Goal: Information Seeking & Learning: Learn about a topic

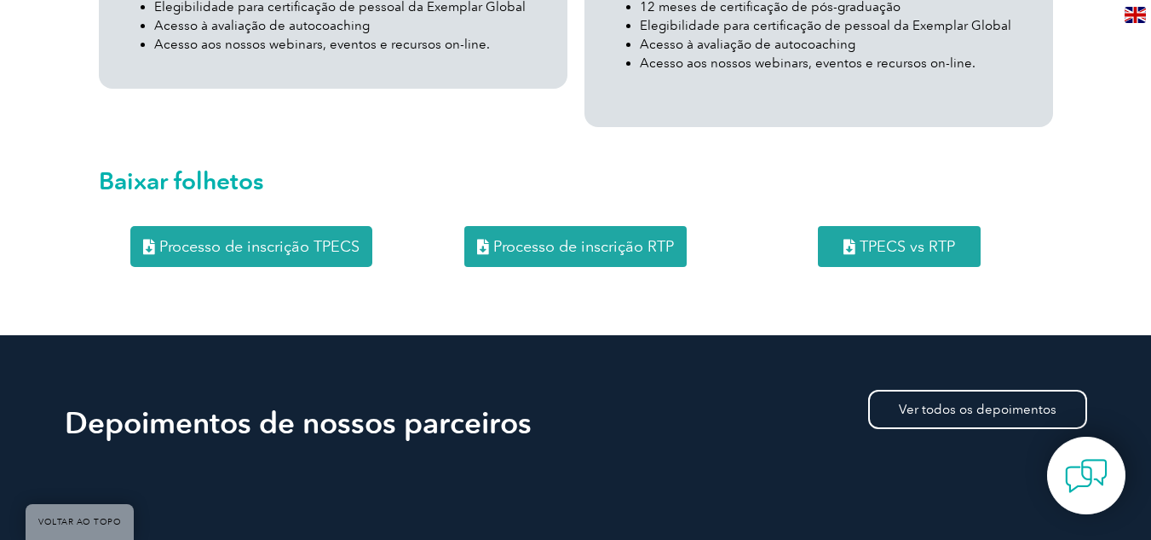
scroll to position [2131, 0]
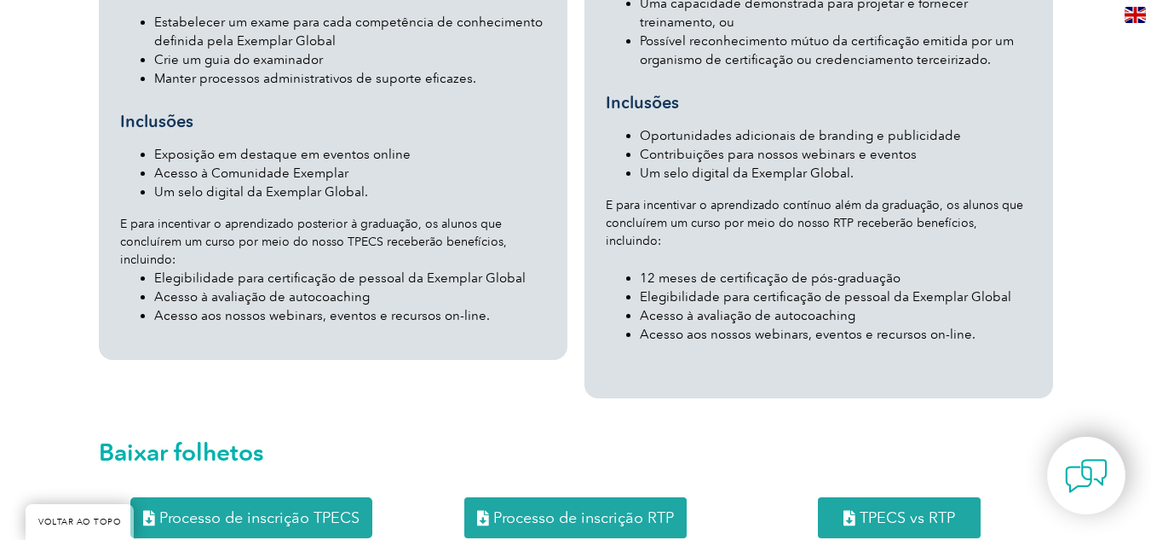
click at [611, 508] on font "Processo de inscrição RTP" at bounding box center [583, 517] width 181 height 19
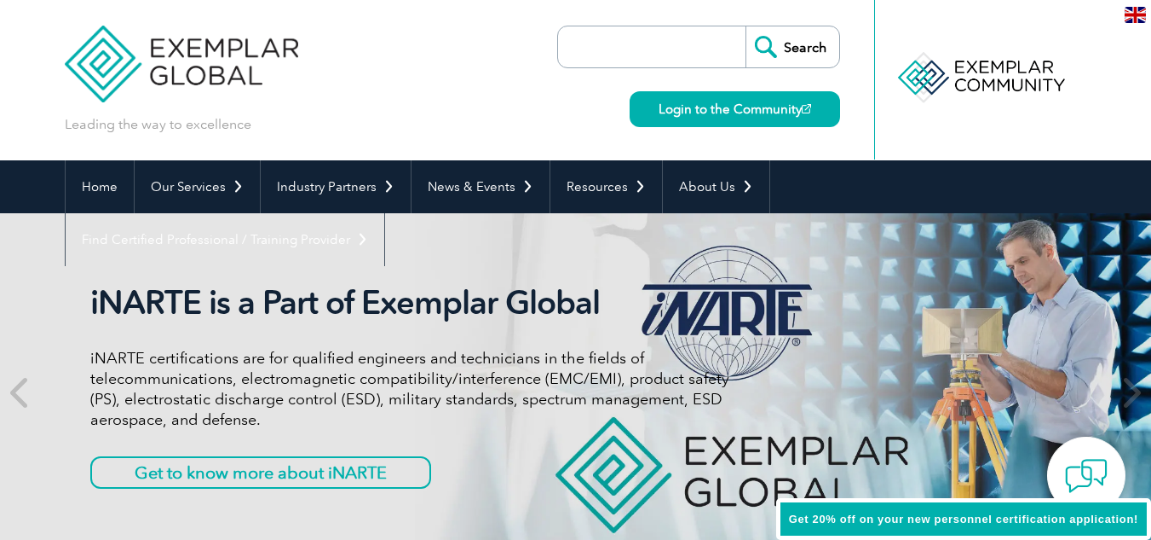
click at [1144, 5] on div "en" at bounding box center [1136, 14] width 32 height 28
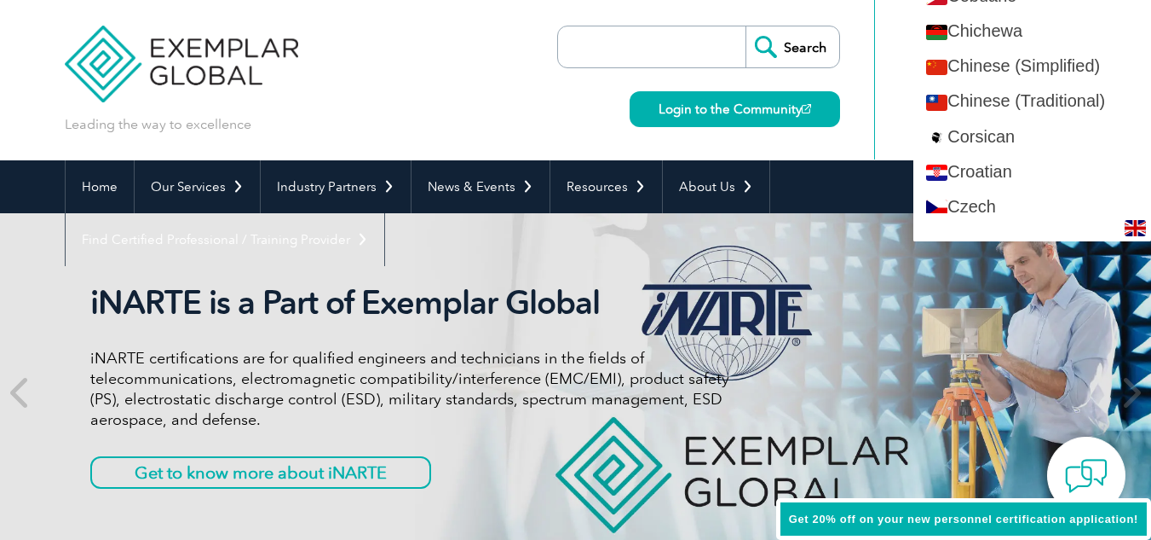
scroll to position [682, 0]
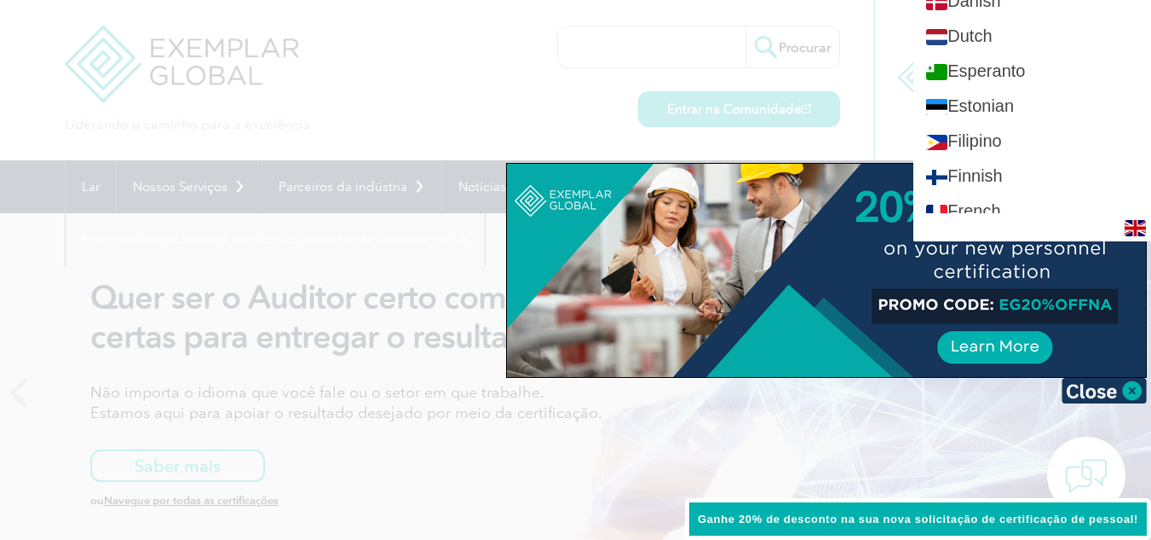
click at [483, 97] on div at bounding box center [575, 270] width 1151 height 540
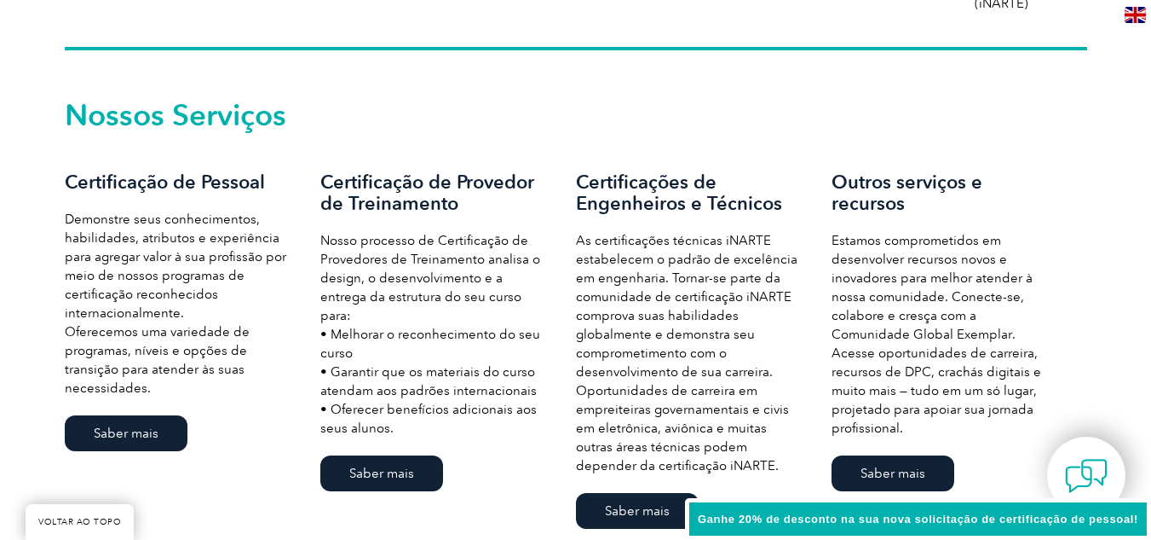
scroll to position [1193, 0]
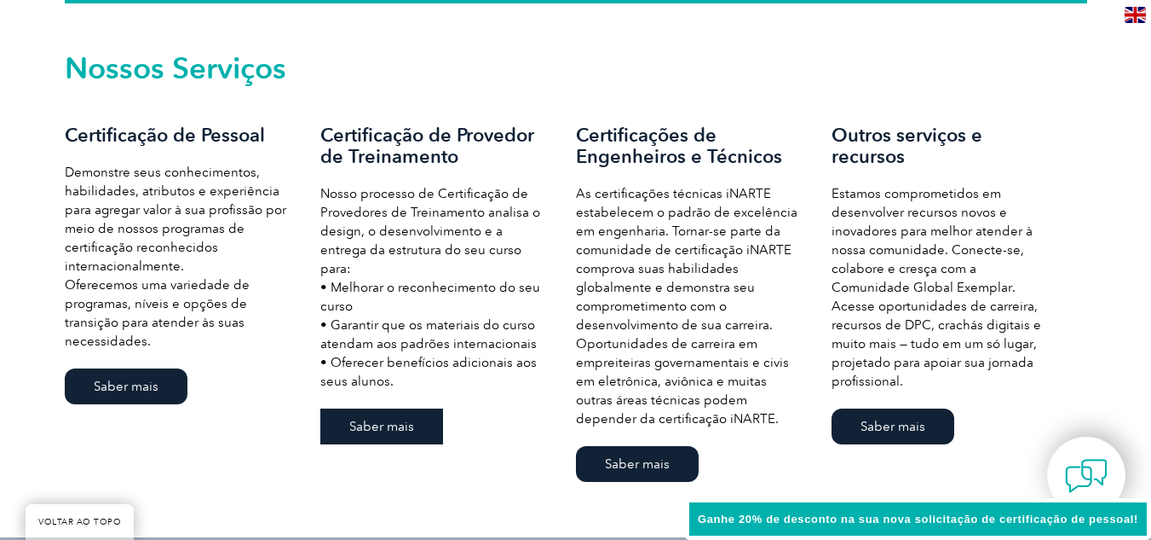
click at [378, 418] on font "Saber mais" at bounding box center [381, 425] width 65 height 15
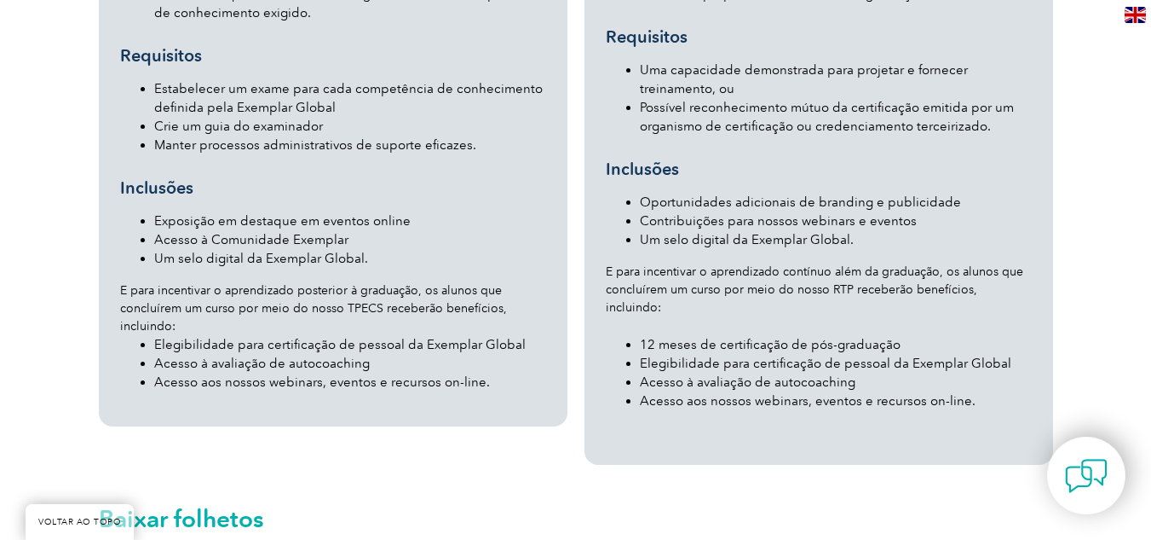
scroll to position [2131, 0]
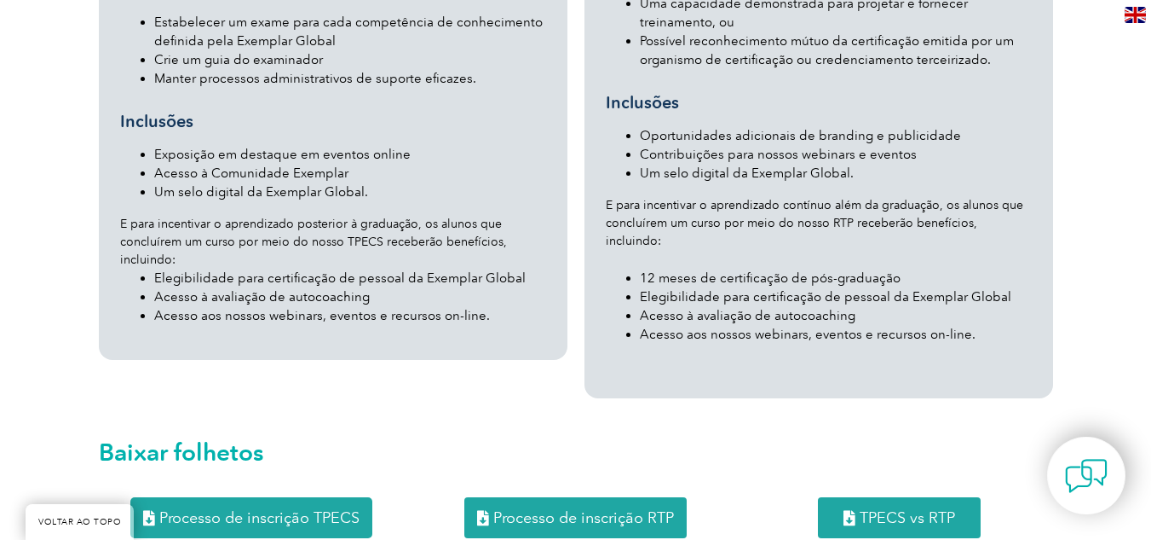
click at [566, 508] on font "Processo de inscrição RTP" at bounding box center [583, 517] width 181 height 19
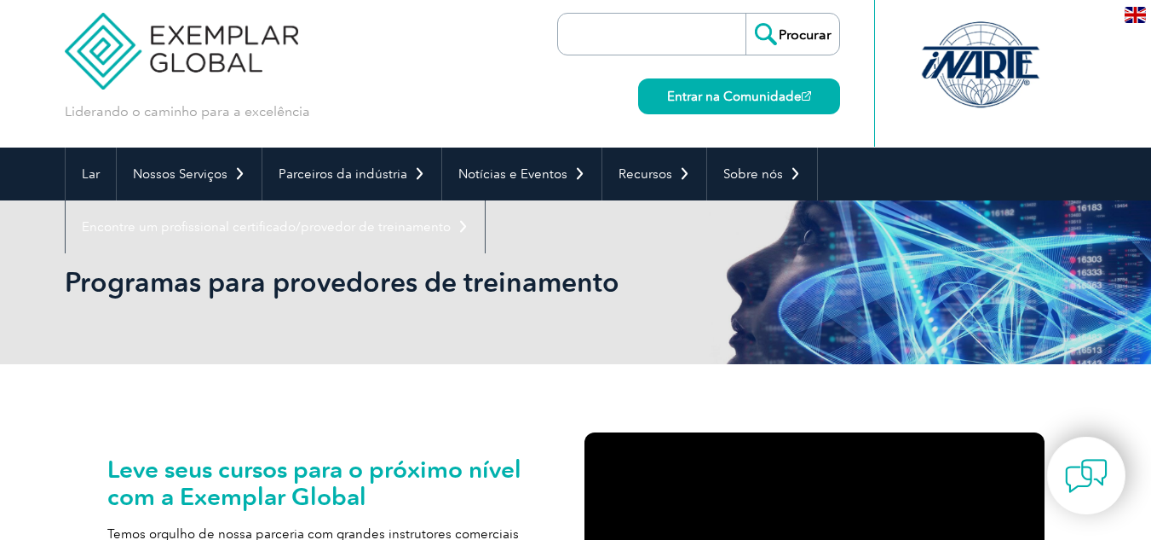
scroll to position [0, 0]
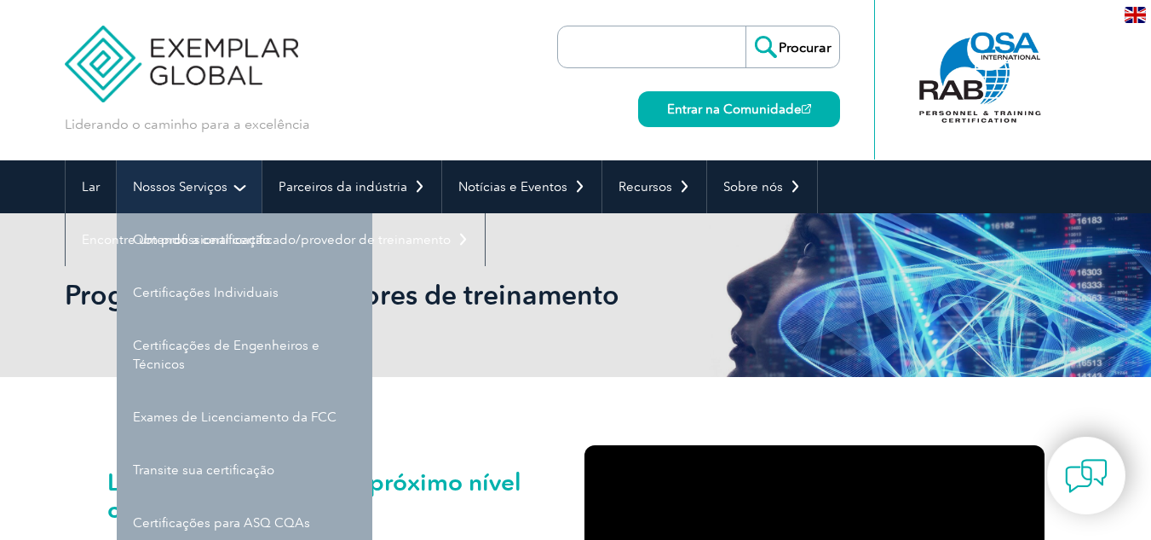
click at [238, 181] on link "Nossos Serviços" at bounding box center [189, 186] width 145 height 53
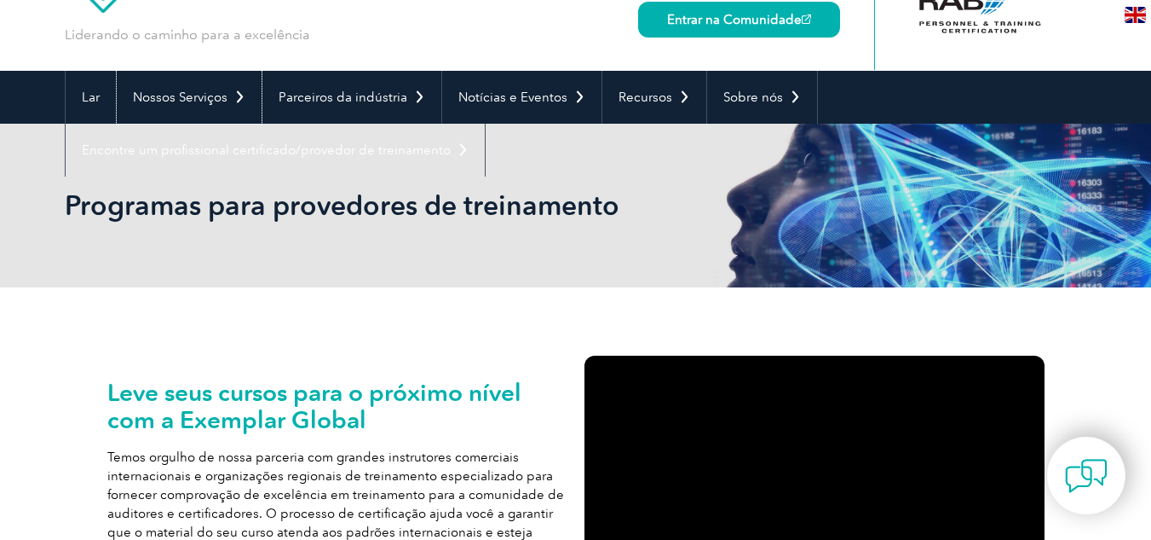
scroll to position [170, 0]
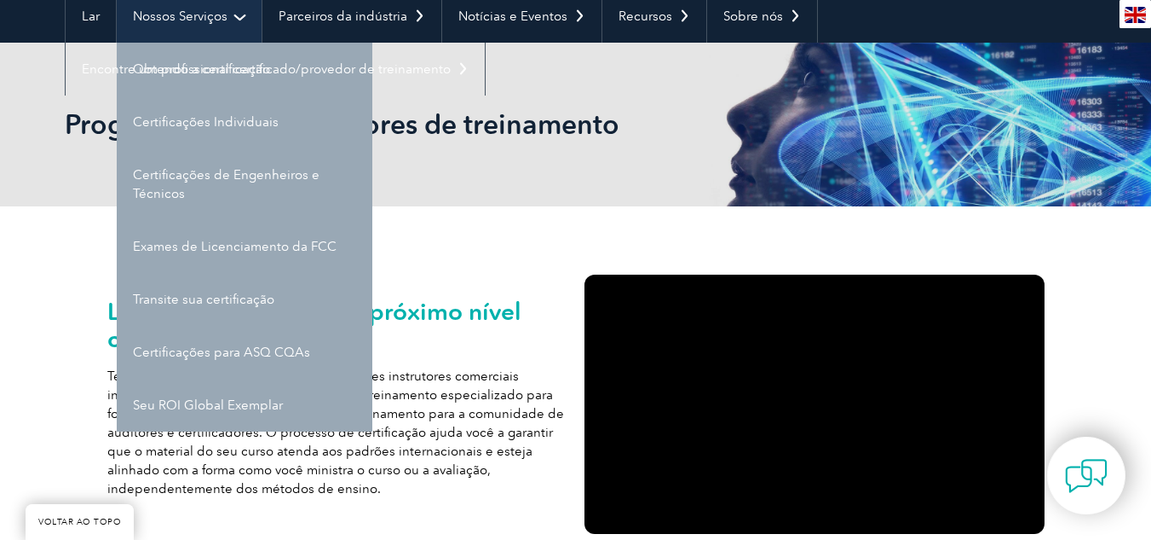
click at [229, 23] on link "Nossos Serviços" at bounding box center [189, 16] width 145 height 53
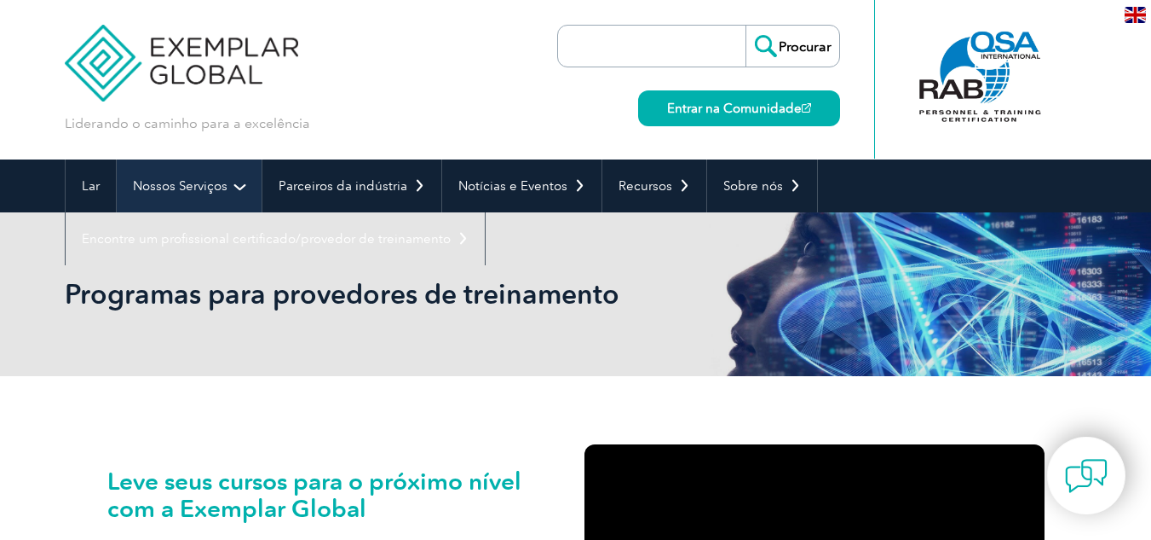
scroll to position [0, 0]
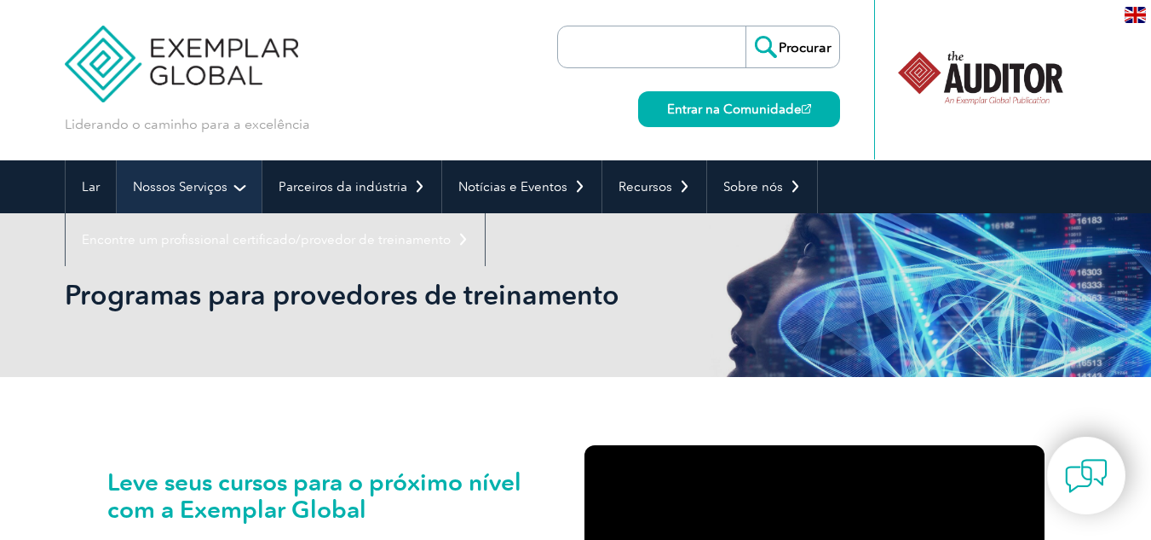
click at [221, 180] on font "Nossos Serviços" at bounding box center [180, 186] width 95 height 15
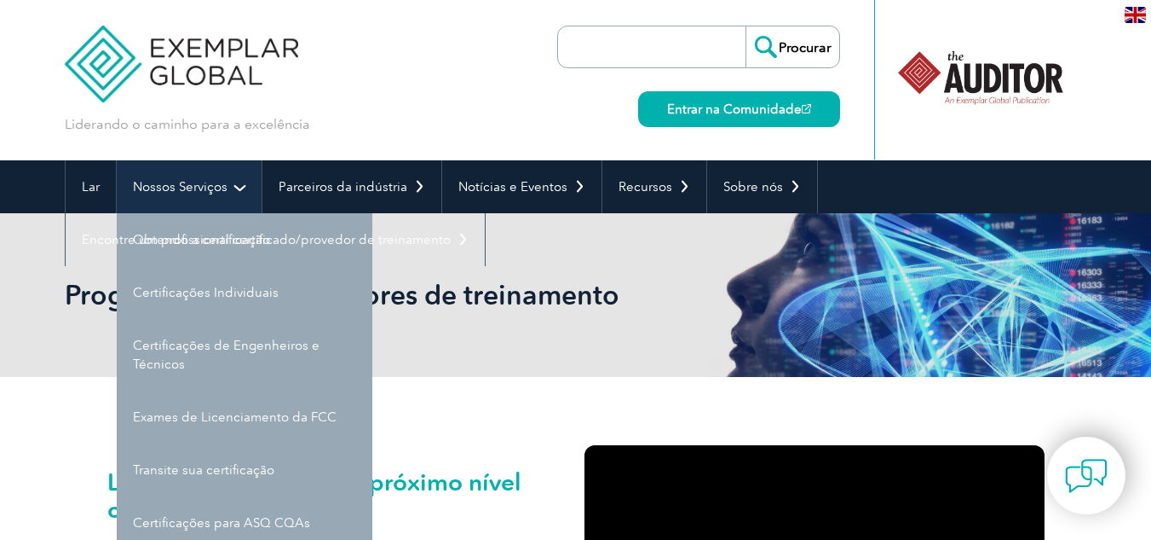
click at [239, 199] on link "Nossos Serviços" at bounding box center [189, 186] width 145 height 53
click at [191, 193] on font "Nossos Serviços" at bounding box center [180, 186] width 95 height 15
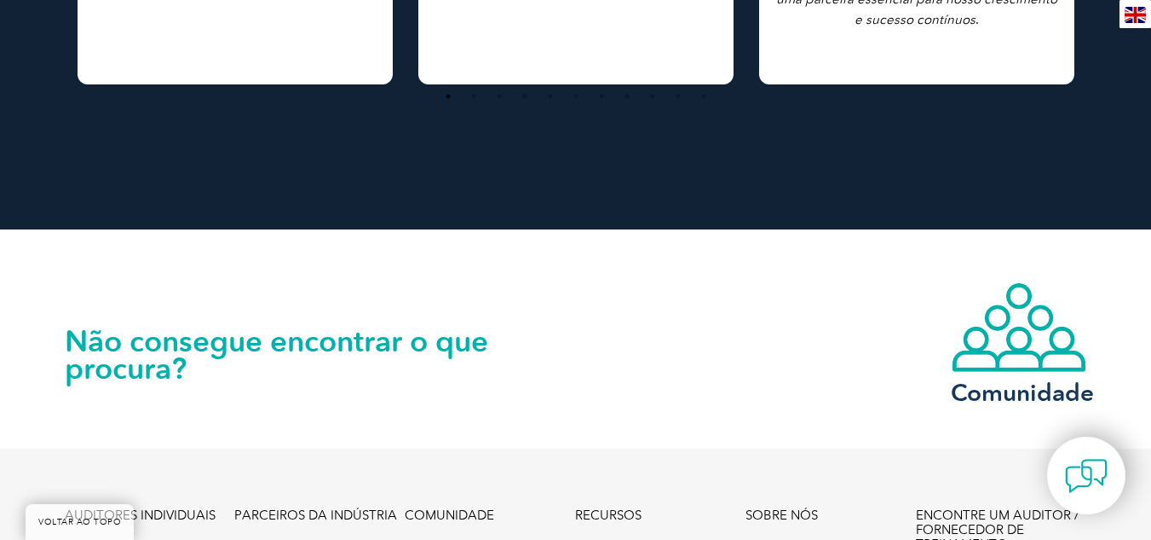
scroll to position [3494, 0]
